Goal: Register for event/course

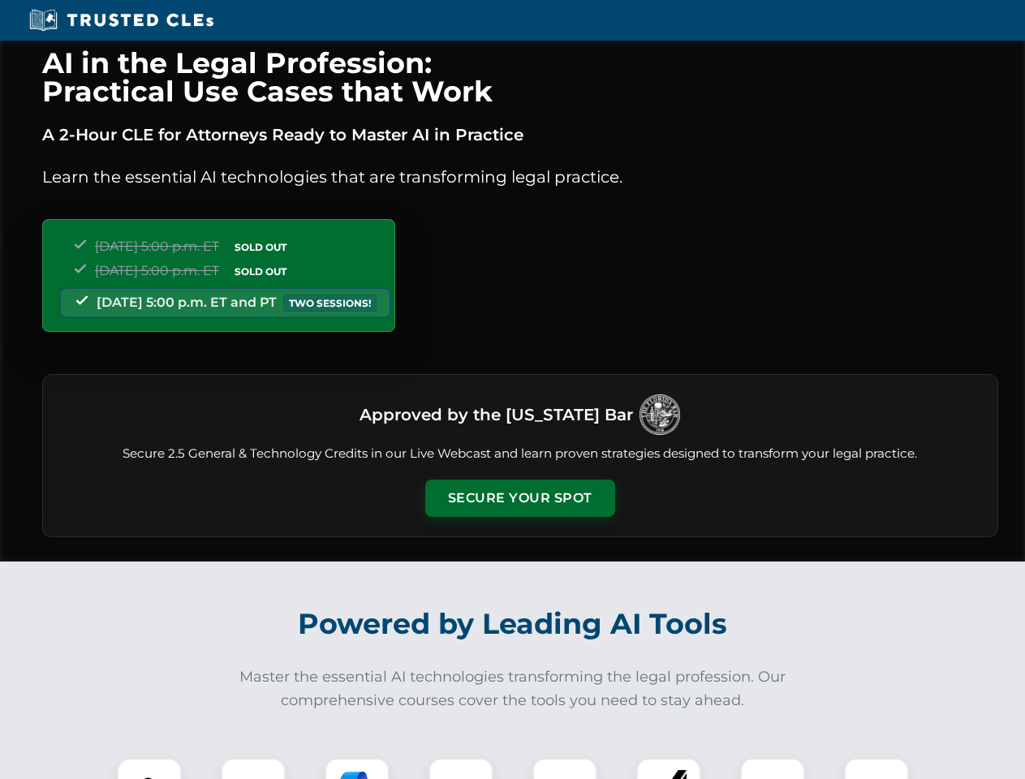
click at [519, 498] on button "Secure Your Spot" at bounding box center [520, 498] width 190 height 37
click at [149, 768] on img at bounding box center [149, 790] width 47 height 47
click at [253, 768] on div at bounding box center [253, 790] width 65 height 65
